Goal: Task Accomplishment & Management: Complete application form

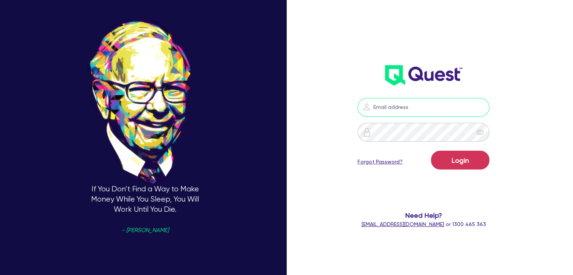
click at [401, 104] on input "email" at bounding box center [424, 107] width 132 height 19
type input "[PERSON_NAME][EMAIL_ADDRESS][DOMAIN_NAME]"
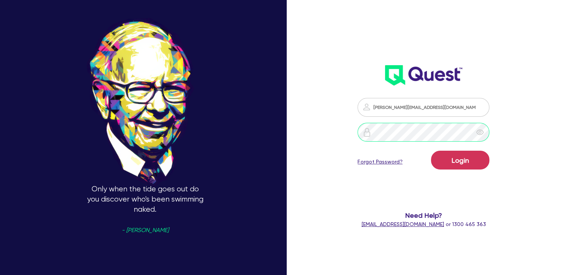
click at [431, 151] on button "Login" at bounding box center [460, 160] width 58 height 19
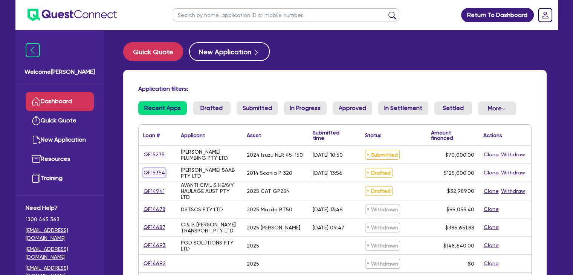
click at [157, 172] on link "QF15354" at bounding box center [154, 172] width 22 height 9
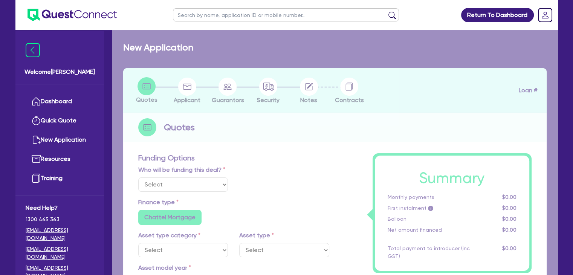
select select "Other"
select select "PRIMARY_ASSETS"
type input "2014"
radio input "true"
type input "125,000"
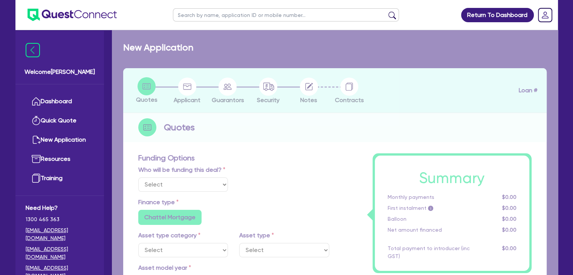
type input "5"
type input "6,250"
type input "9.75"
radio input "false"
type input "1,200"
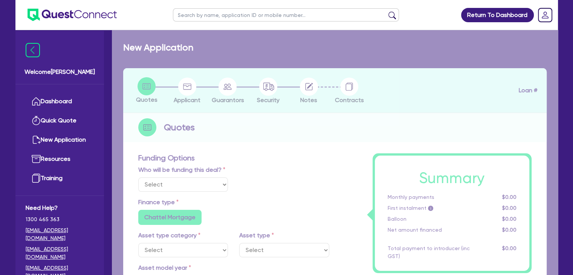
radio input "false"
select select "HEAVY_TRUCKS"
